Goal: Task Accomplishment & Management: Use online tool/utility

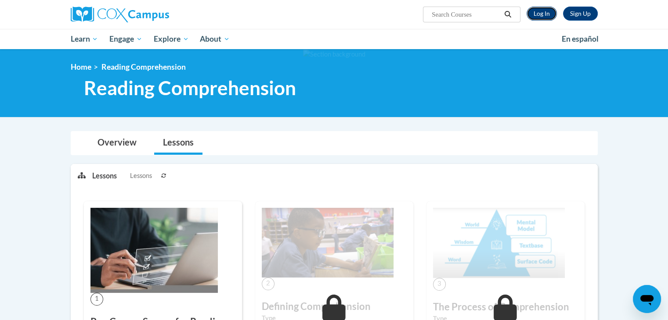
click at [540, 15] on link "Log In" at bounding box center [541, 14] width 30 height 14
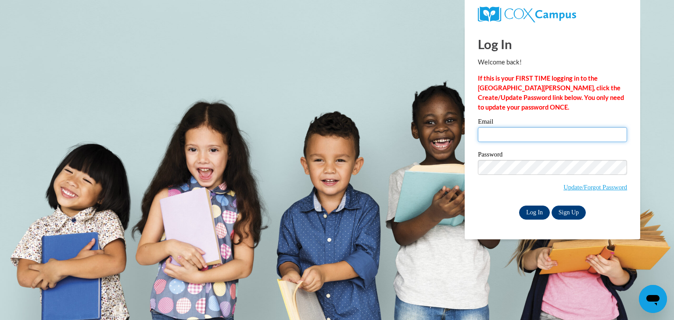
type input "elabuda@kusd.edu"
click at [531, 209] on input "Log In" at bounding box center [534, 213] width 31 height 14
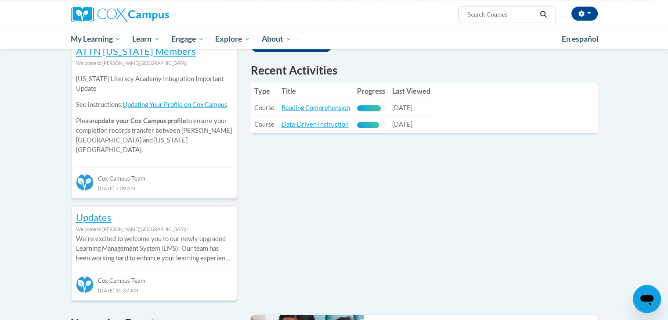
scroll to position [302, 0]
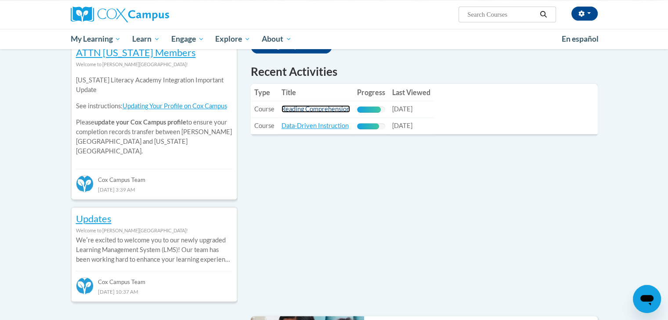
click at [340, 109] on link "Reading Comprehension" at bounding box center [315, 108] width 68 height 7
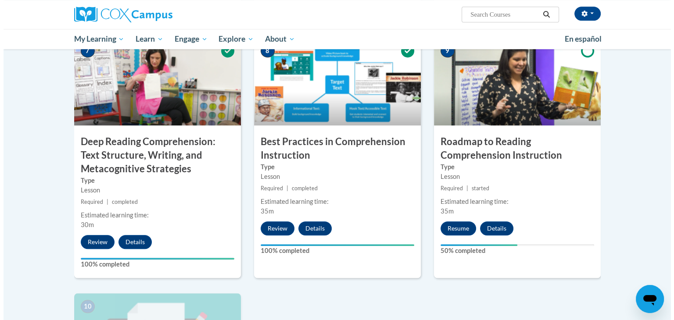
scroll to position [682, 0]
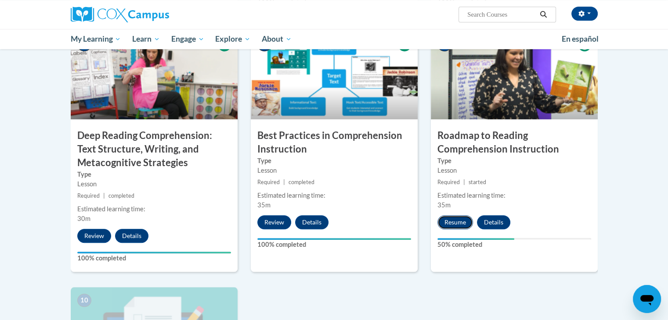
click at [451, 221] on button "Resume" at bounding box center [455, 223] width 36 height 14
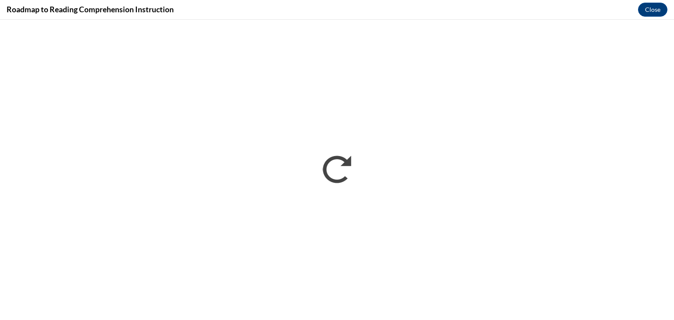
scroll to position [0, 0]
